Goal: Transaction & Acquisition: Download file/media

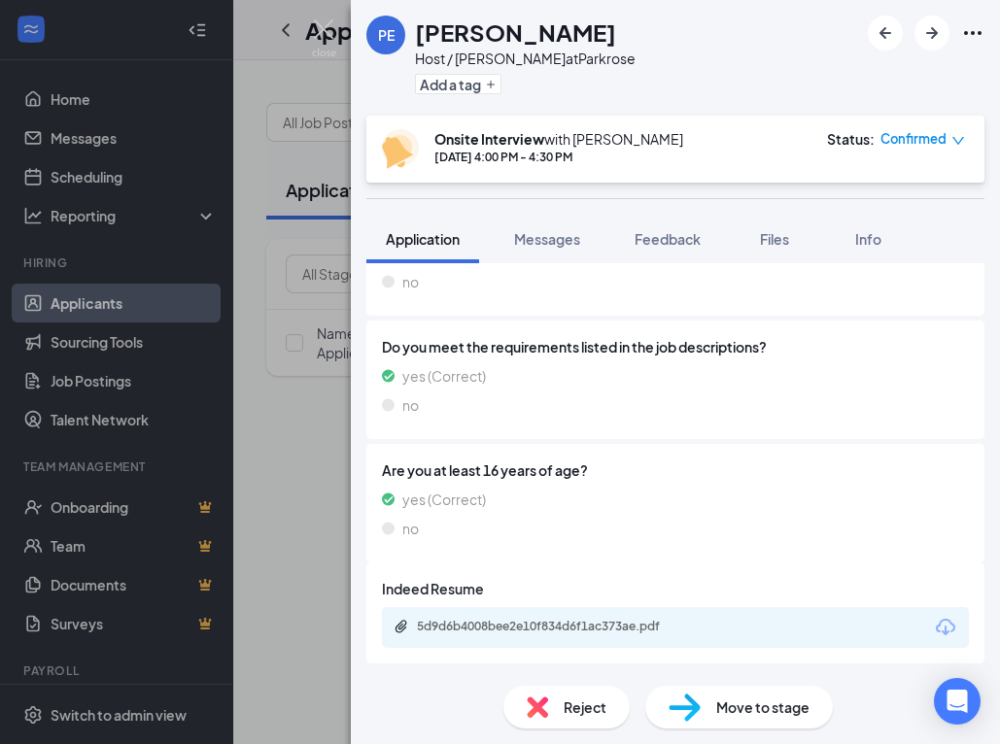
scroll to position [683, 0]
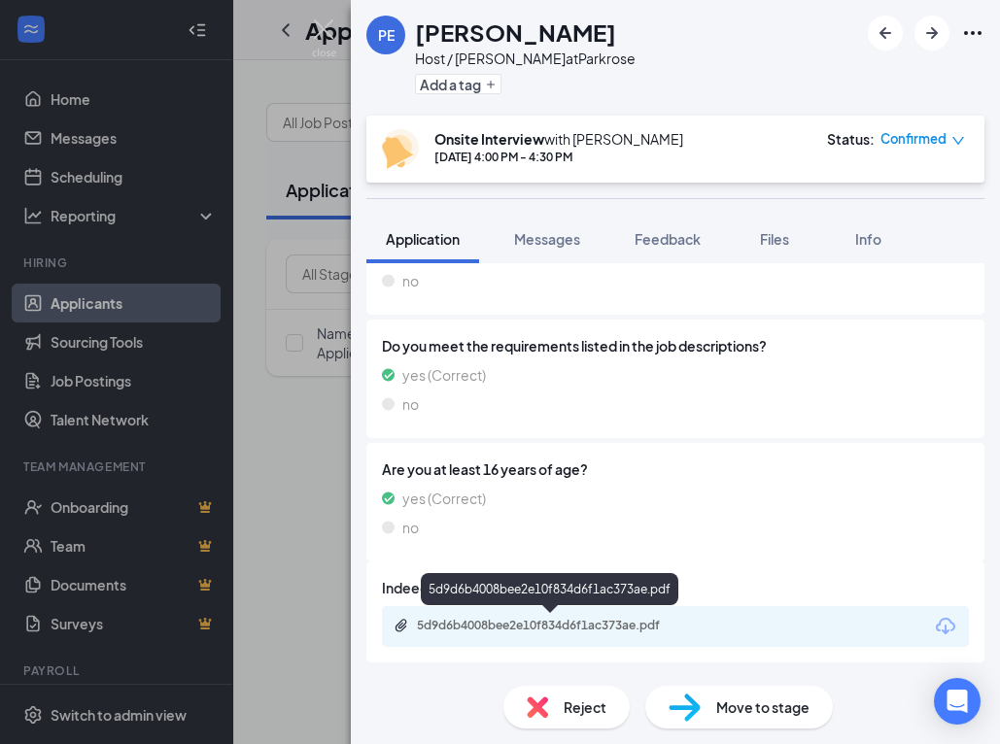
click at [463, 626] on div "5d9d6b4008bee2e10f834d6f1ac373ae.pdf" at bounding box center [553, 626] width 272 height 16
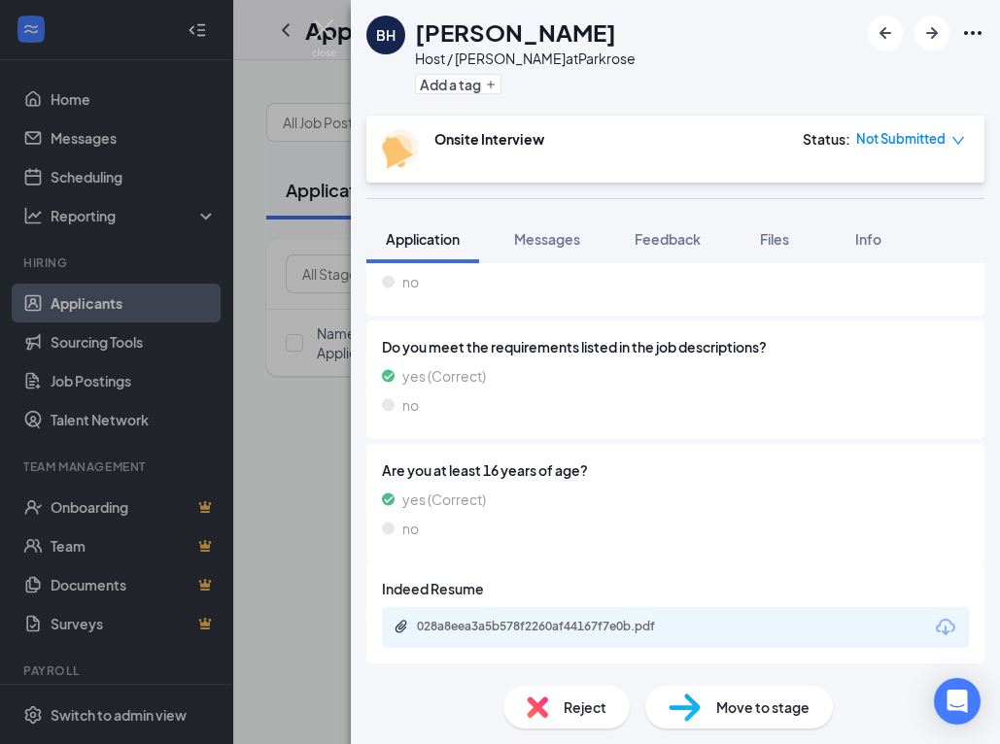
scroll to position [683, 0]
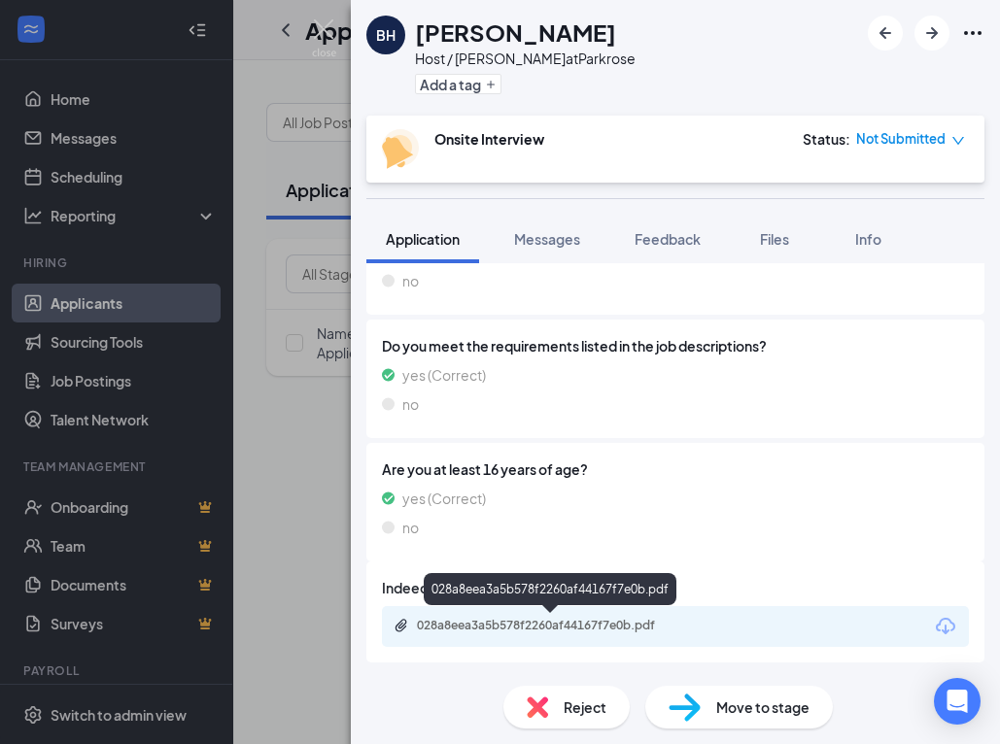
click at [459, 625] on div "028a8eea3a5b578f2260af44167f7e0b.pdf" at bounding box center [553, 626] width 272 height 16
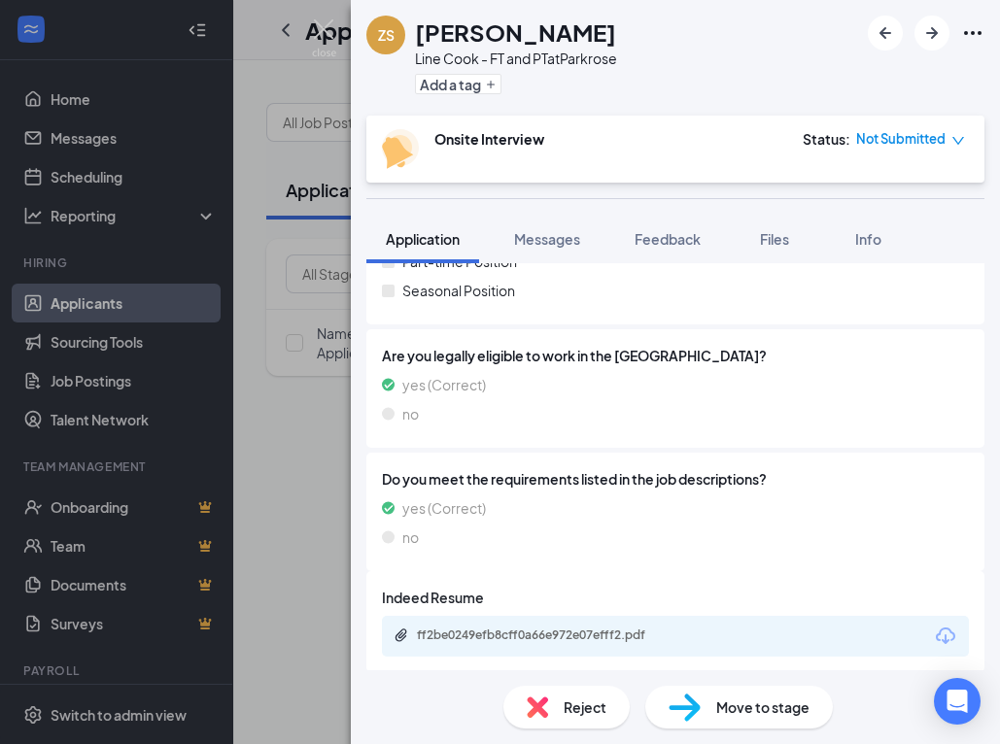
scroll to position [580, 0]
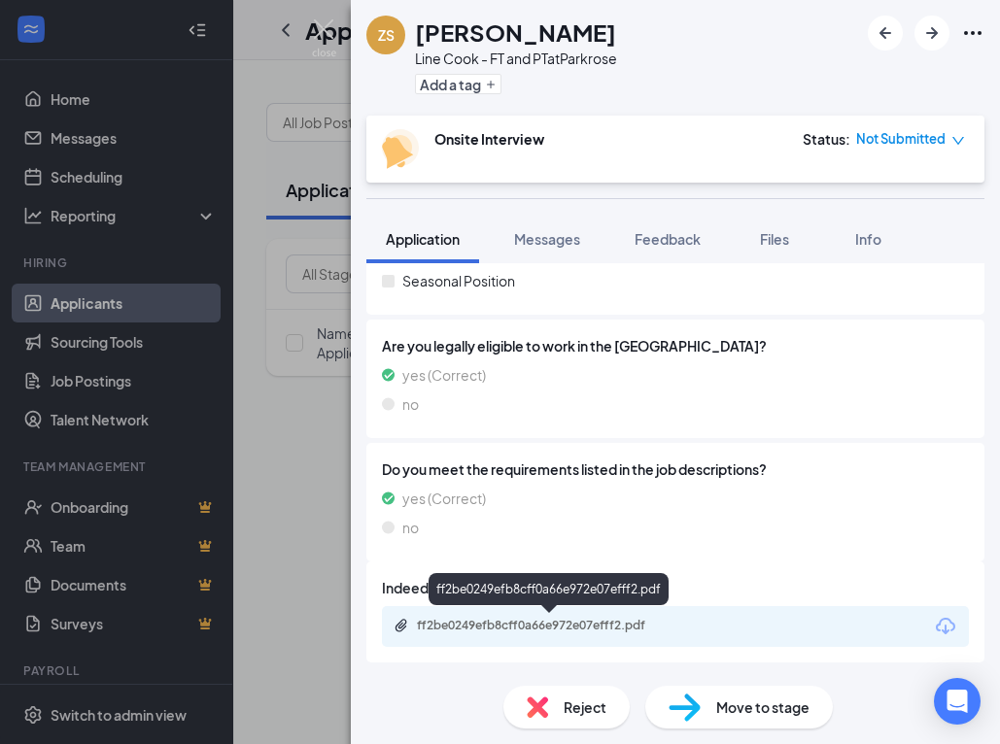
click at [484, 621] on div "ff2be0249efb8cff0a66e972e07efff2.pdf" at bounding box center [553, 626] width 272 height 16
